Goal: Check status: Check status

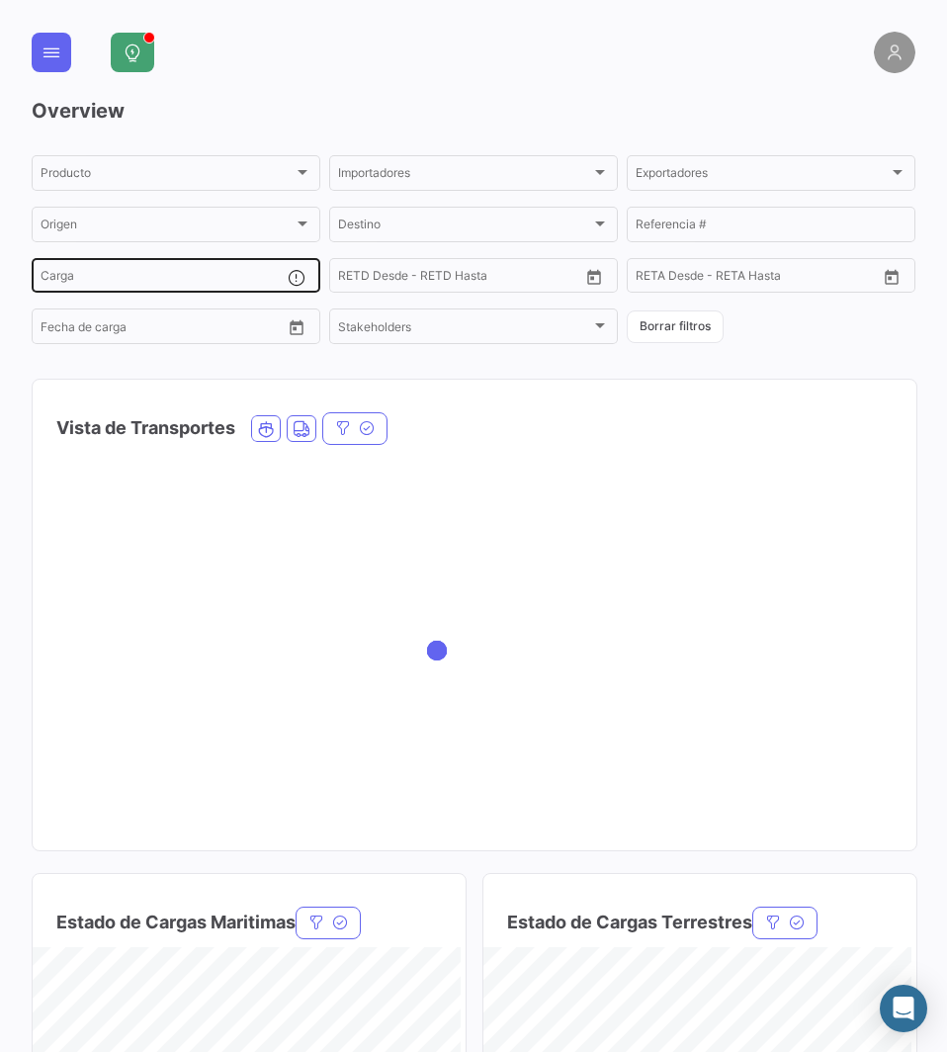
click at [143, 276] on input "Carga" at bounding box center [164, 279] width 247 height 14
paste input "SEKU9273165"
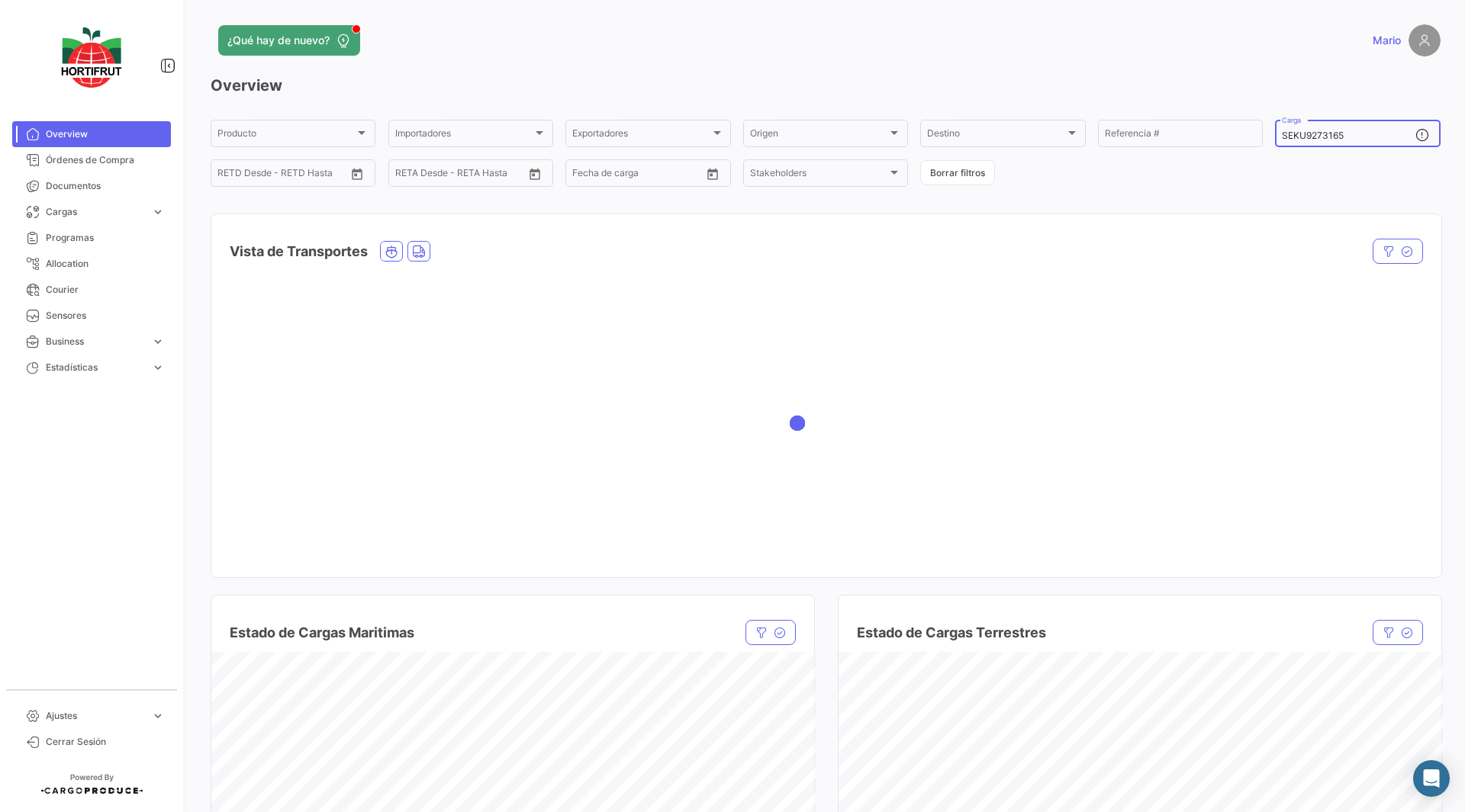
type input "SEKU9273165"
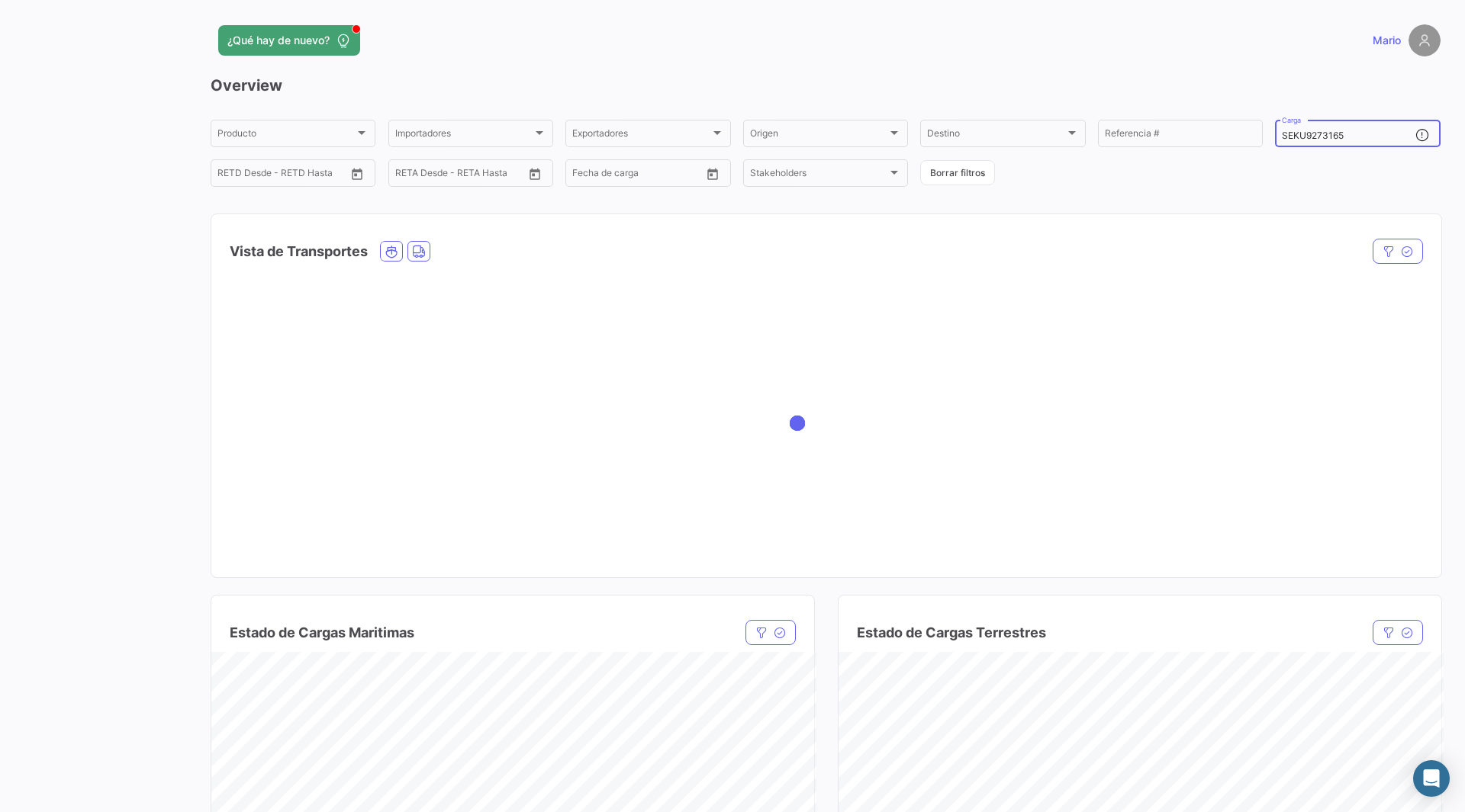
click at [636, 82] on h3 "Overview" at bounding box center [825, 86] width 1230 height 22
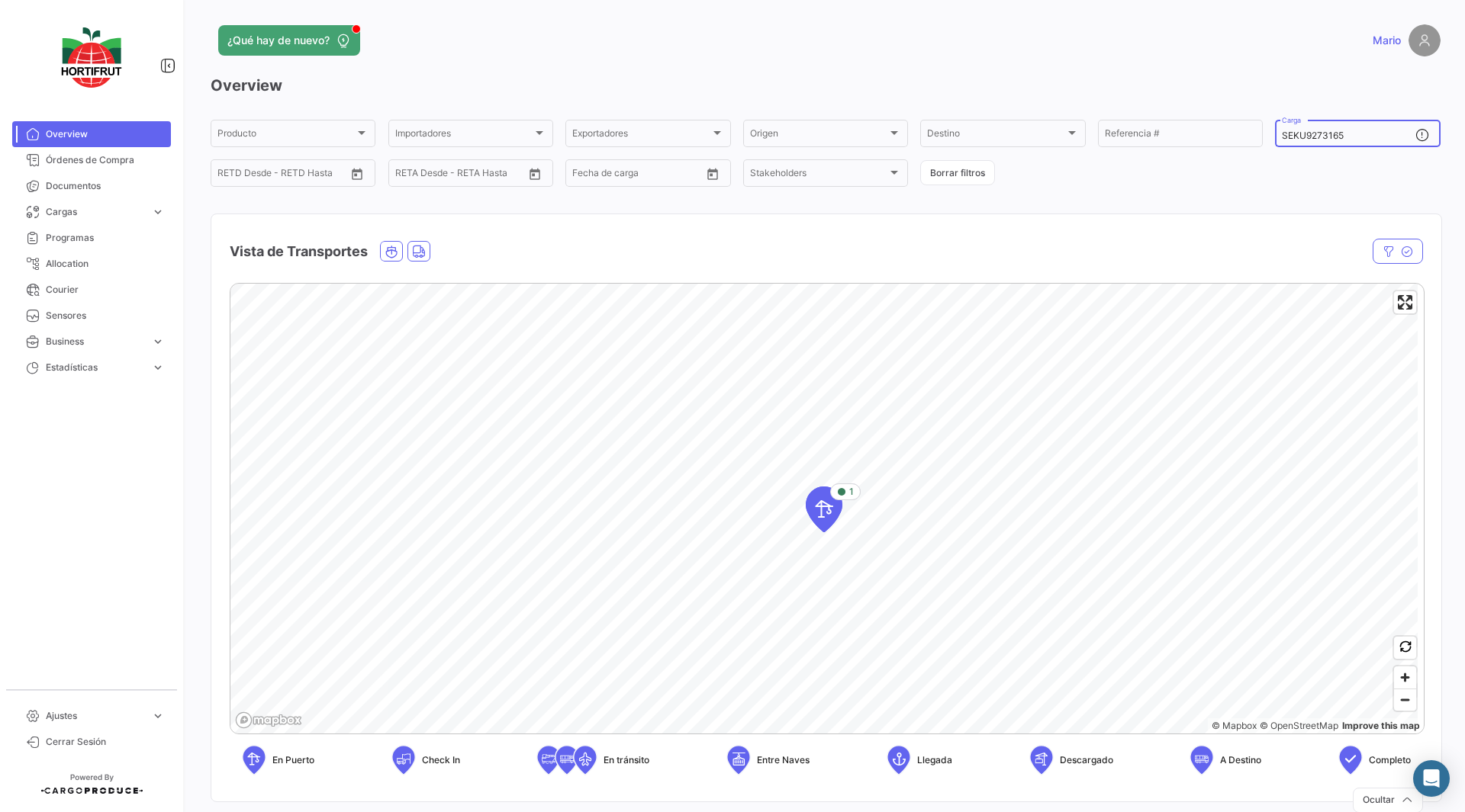
click at [730, 136] on input "SEKU9273165" at bounding box center [1348, 136] width 133 height 11
click at [87, 210] on span "Cargas" at bounding box center [95, 212] width 100 height 14
click at [90, 247] on span "Cargas Marítimas" at bounding box center [78, 244] width 77 height 14
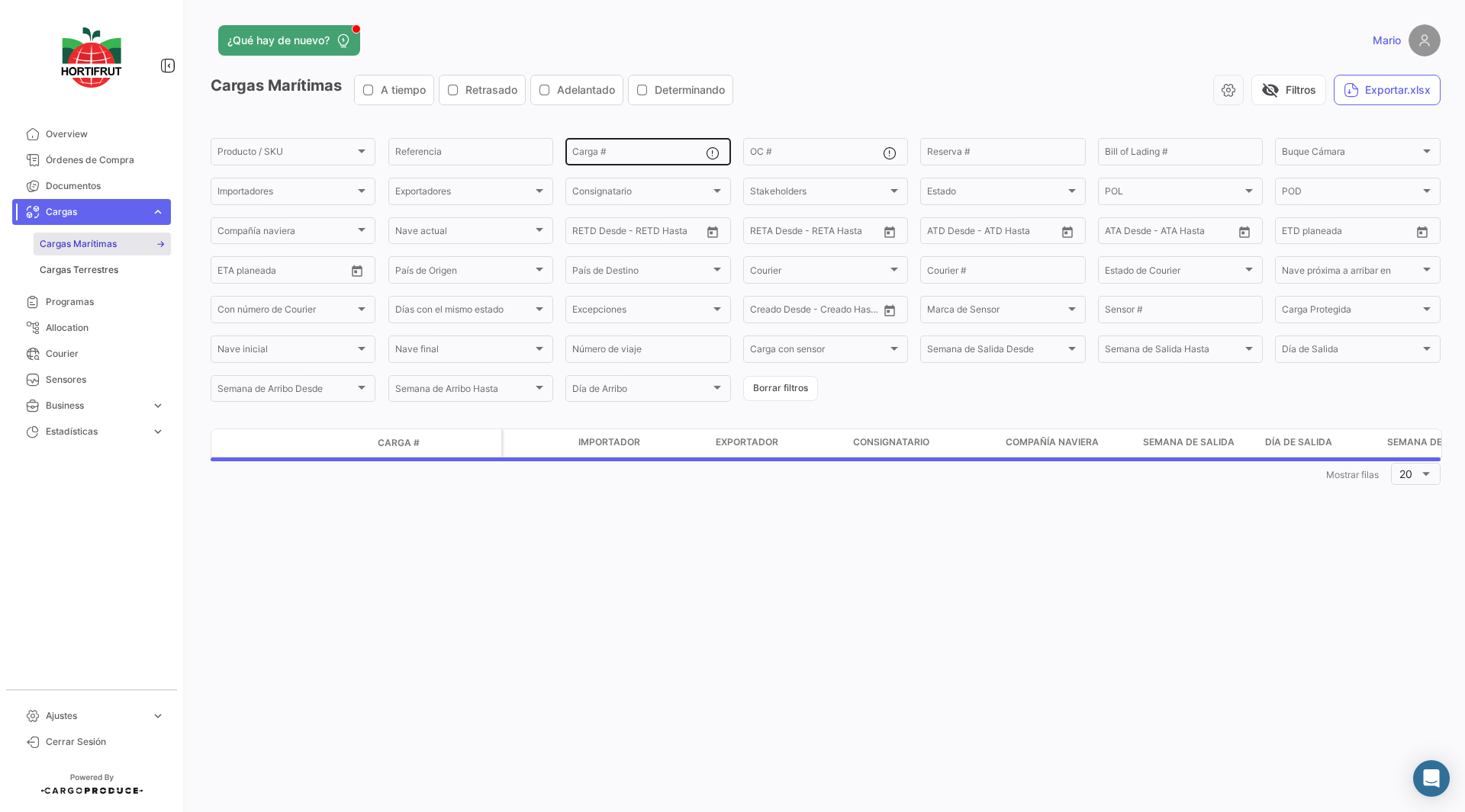
click at [615, 159] on input "Carga #" at bounding box center [639, 154] width 133 height 11
paste input "SEKU9273165"
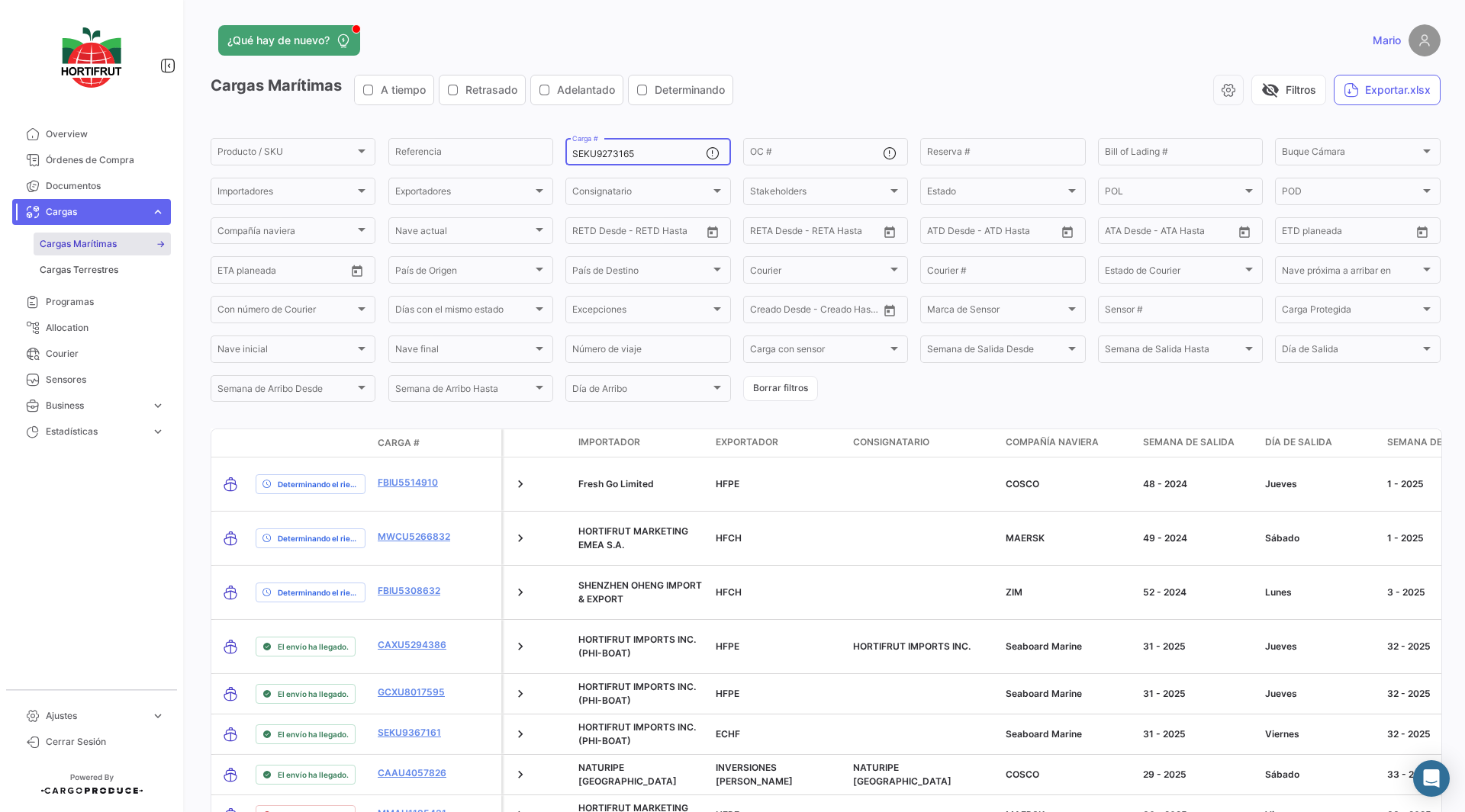
click at [615, 159] on input "SEKU9273165" at bounding box center [639, 154] width 133 height 11
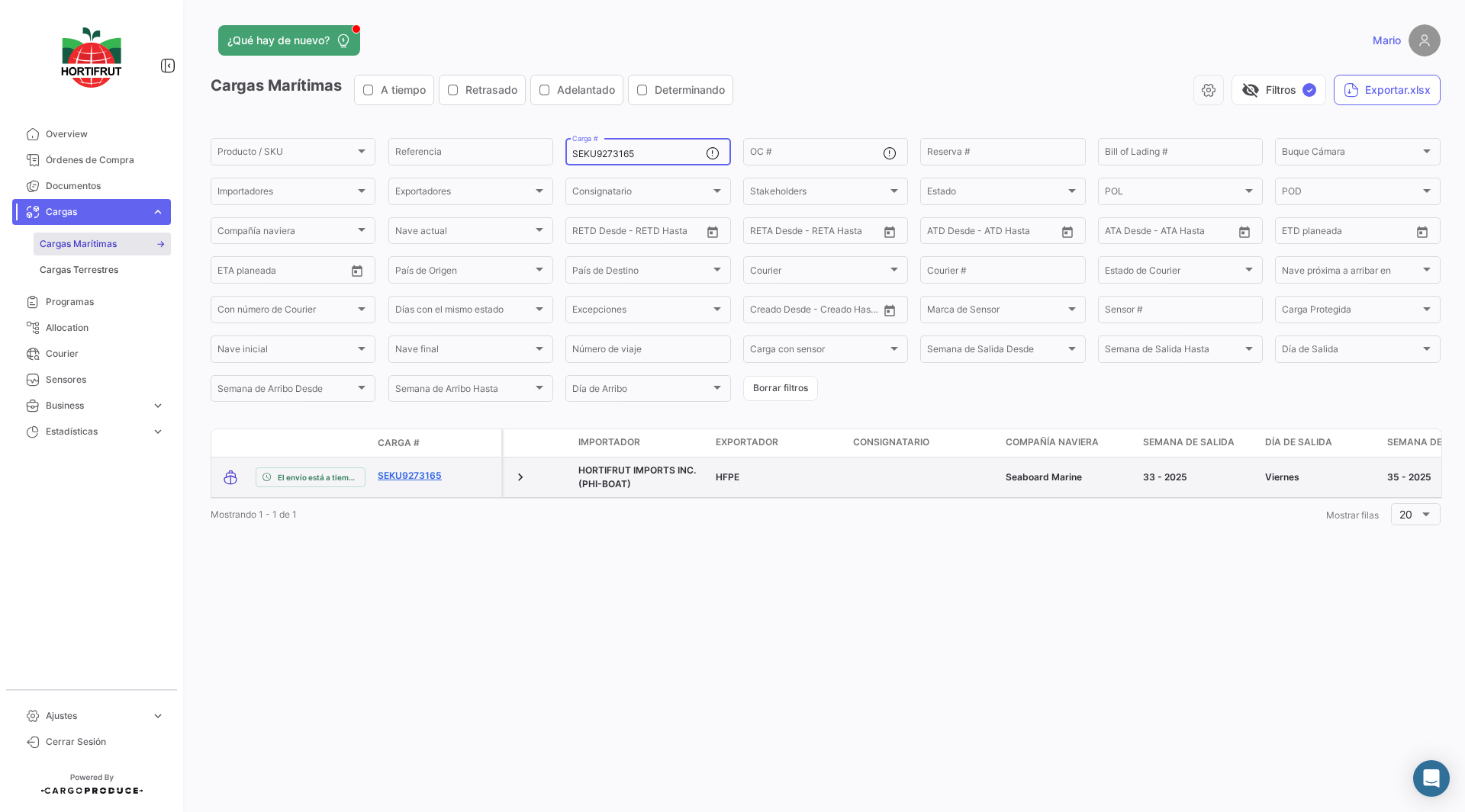
type input "SEKU9273165"
click at [412, 470] on link "SEKU9273165" at bounding box center [417, 476] width 79 height 14
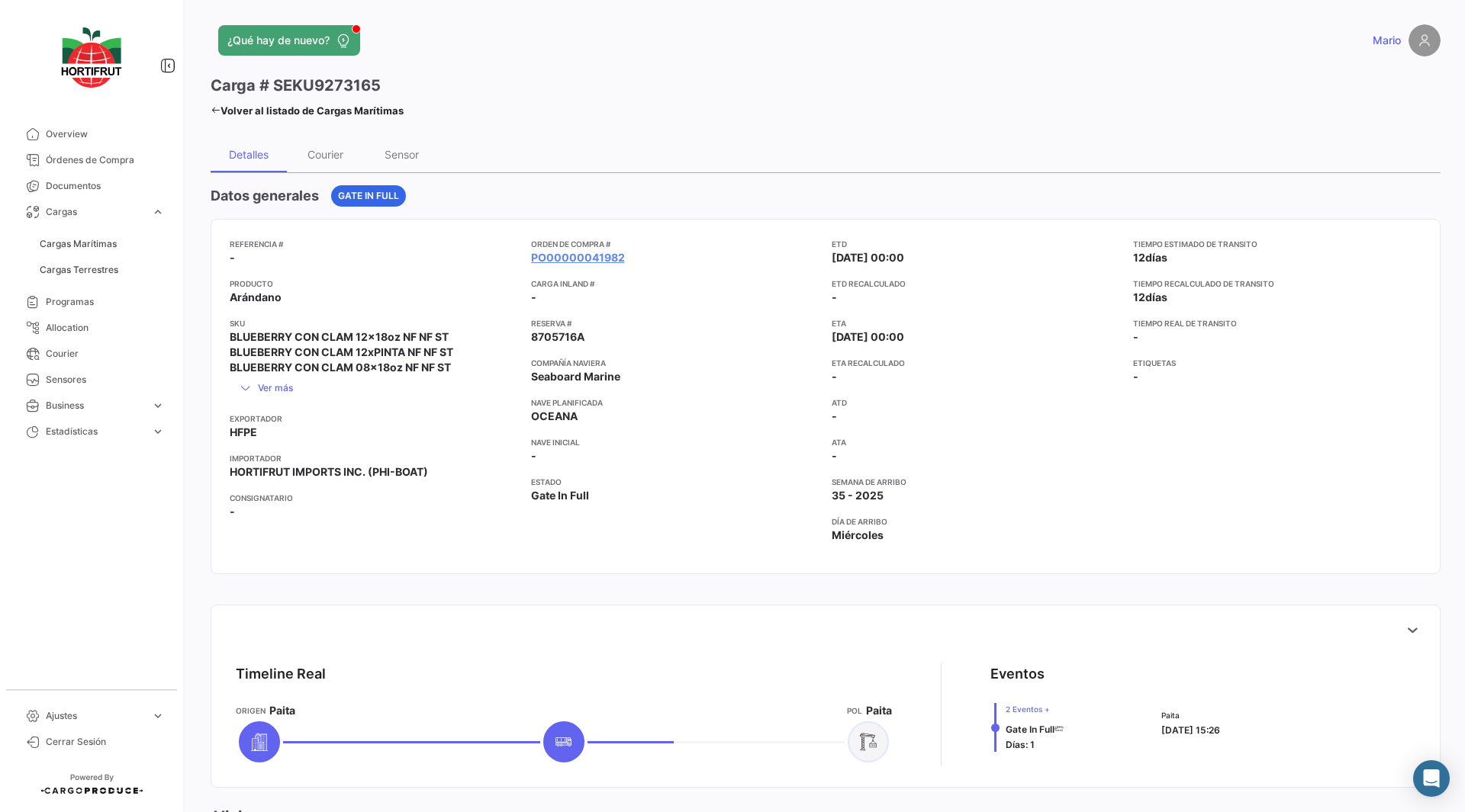
click at [730, 459] on app-card-info-label "ATA -" at bounding box center [976, 450] width 289 height 28
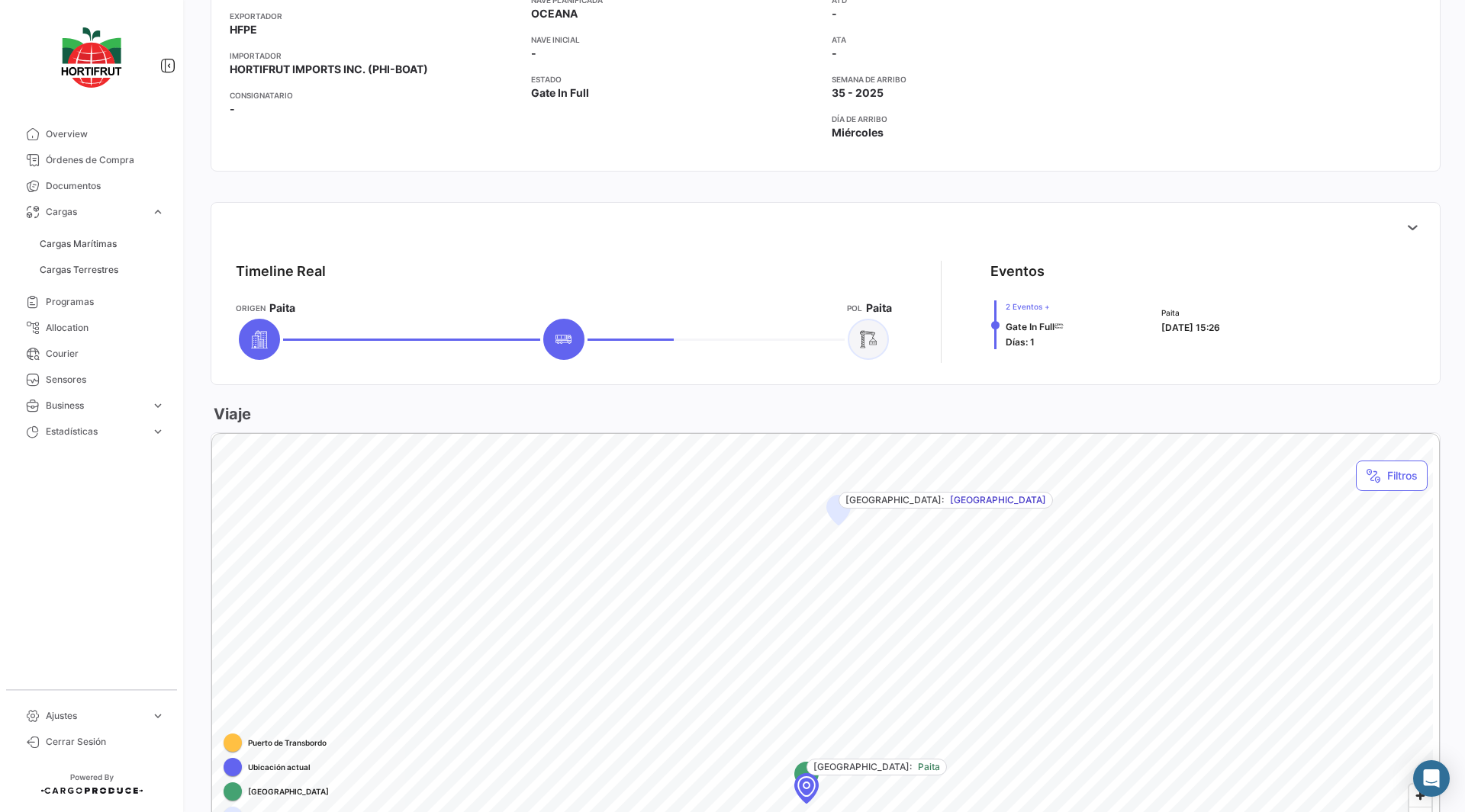
scroll to position [402, 0]
